Goal: Information Seeking & Learning: Learn about a topic

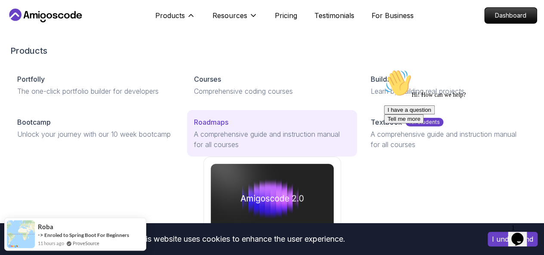
click at [194, 127] on div "Roadmaps" at bounding box center [272, 122] width 156 height 10
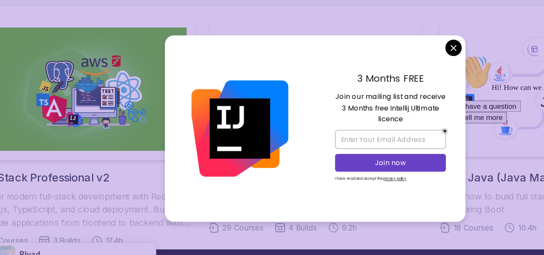
scroll to position [192, 0]
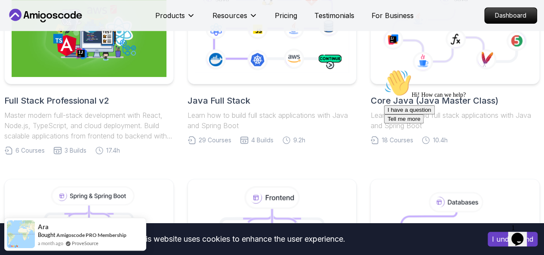
scroll to position [211, 0]
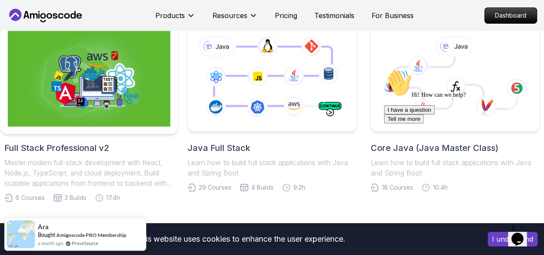
click at [108, 83] on img at bounding box center [89, 78] width 162 height 98
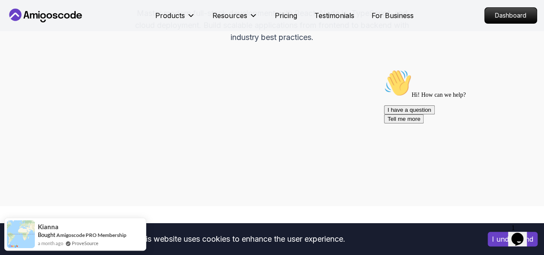
scroll to position [1, 0]
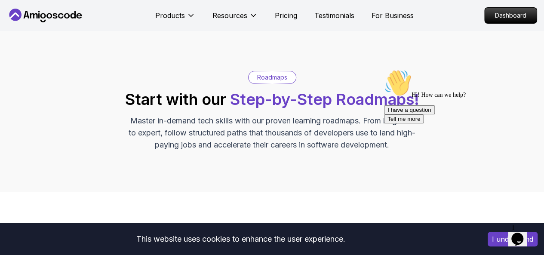
scroll to position [211, 0]
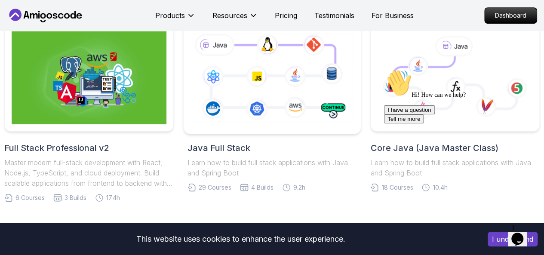
click at [269, 119] on icon at bounding box center [272, 78] width 166 height 92
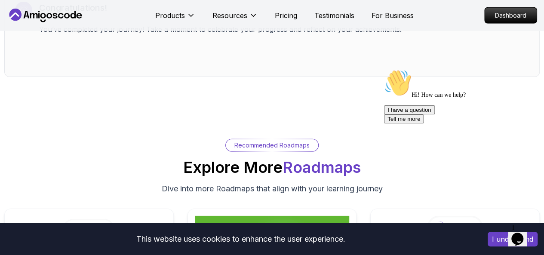
scroll to position [6150, 0]
